Goal: Information Seeking & Learning: Check status

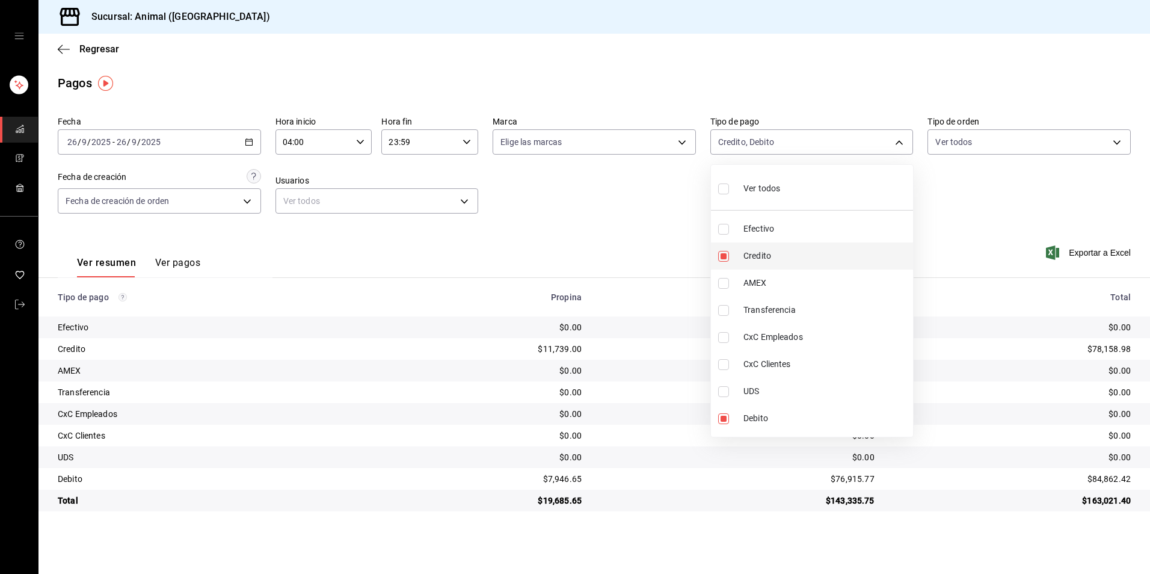
click at [753, 259] on span "Credito" at bounding box center [825, 256] width 165 height 13
type input "c7b29183-a811-4137-9cfa-21a61cd2bc4a"
checkbox input "false"
click at [753, 259] on span "Credito" at bounding box center [825, 256] width 165 height 13
type input "c7b29183-a811-4137-9cfa-21a61cd2bc4a,235ce608-f464-428a-9a71-314f665367d1"
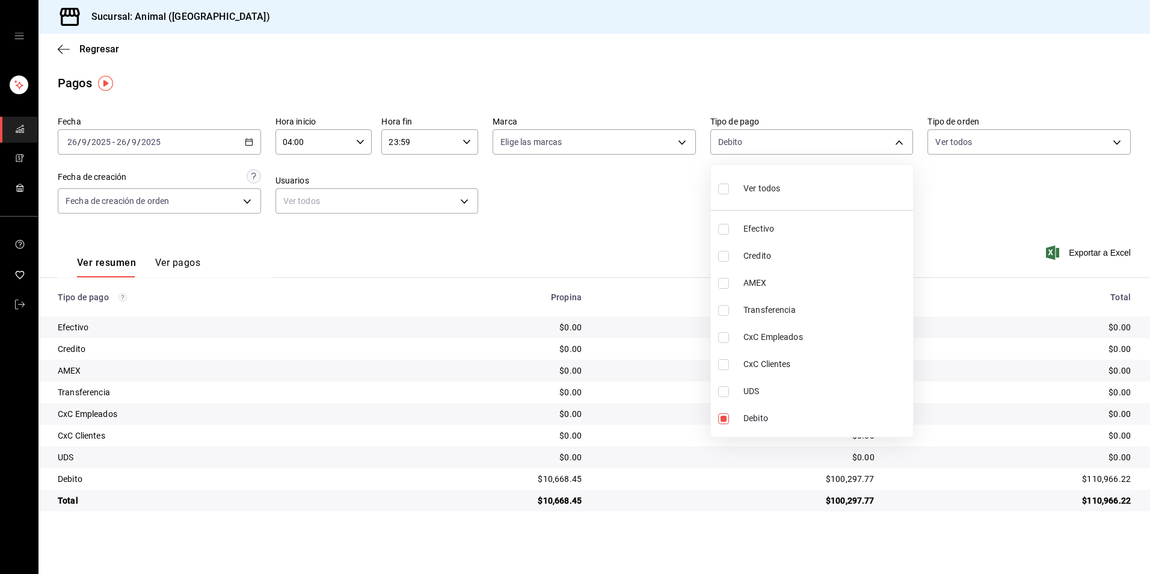
checkbox input "true"
click at [741, 253] on li "Credito" at bounding box center [812, 255] width 202 height 27
type input "c7b29183-a811-4137-9cfa-21a61cd2bc4a"
checkbox input "false"
click at [741, 253] on li "Credito" at bounding box center [812, 255] width 202 height 27
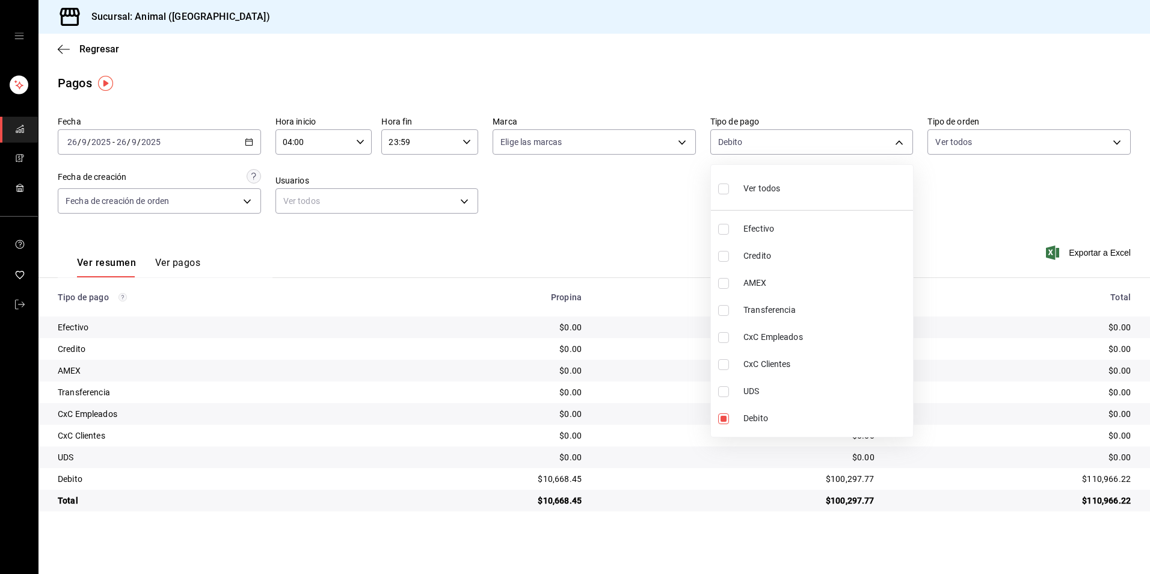
type input "c7b29183-a811-4137-9cfa-21a61cd2bc4a,235ce608-f464-428a-9a71-314f665367d1"
checkbox input "true"
click at [618, 198] on div at bounding box center [575, 287] width 1150 height 574
